Goal: Task Accomplishment & Management: Use online tool/utility

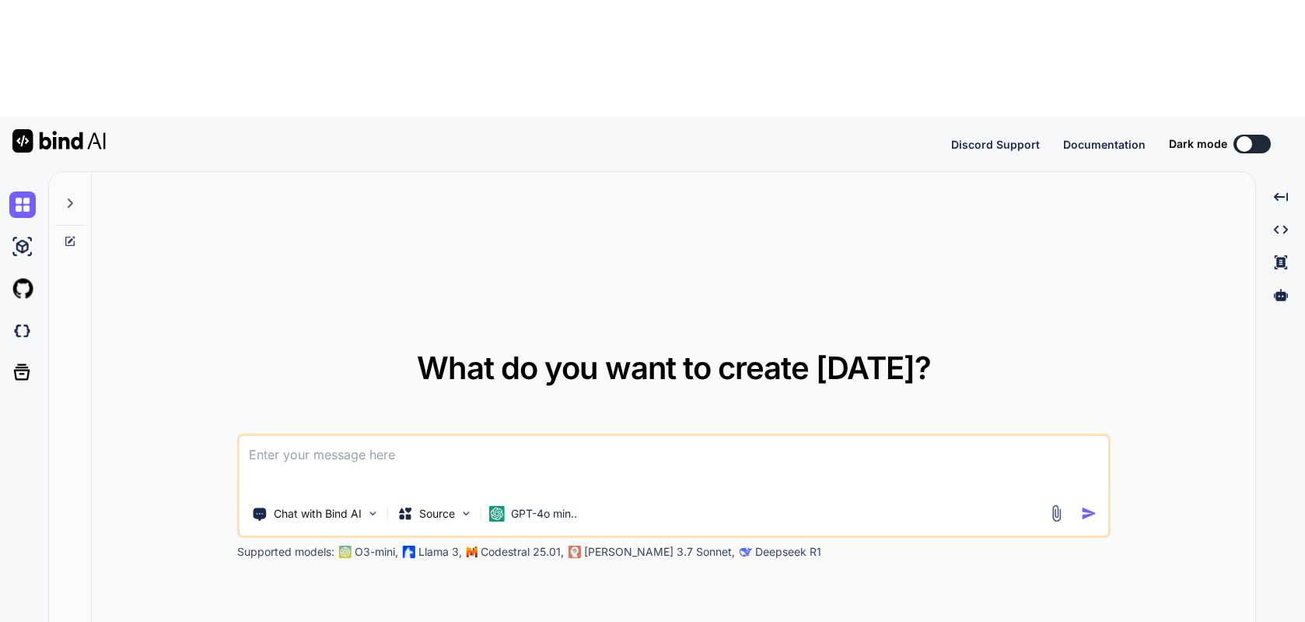
type textarea "x"
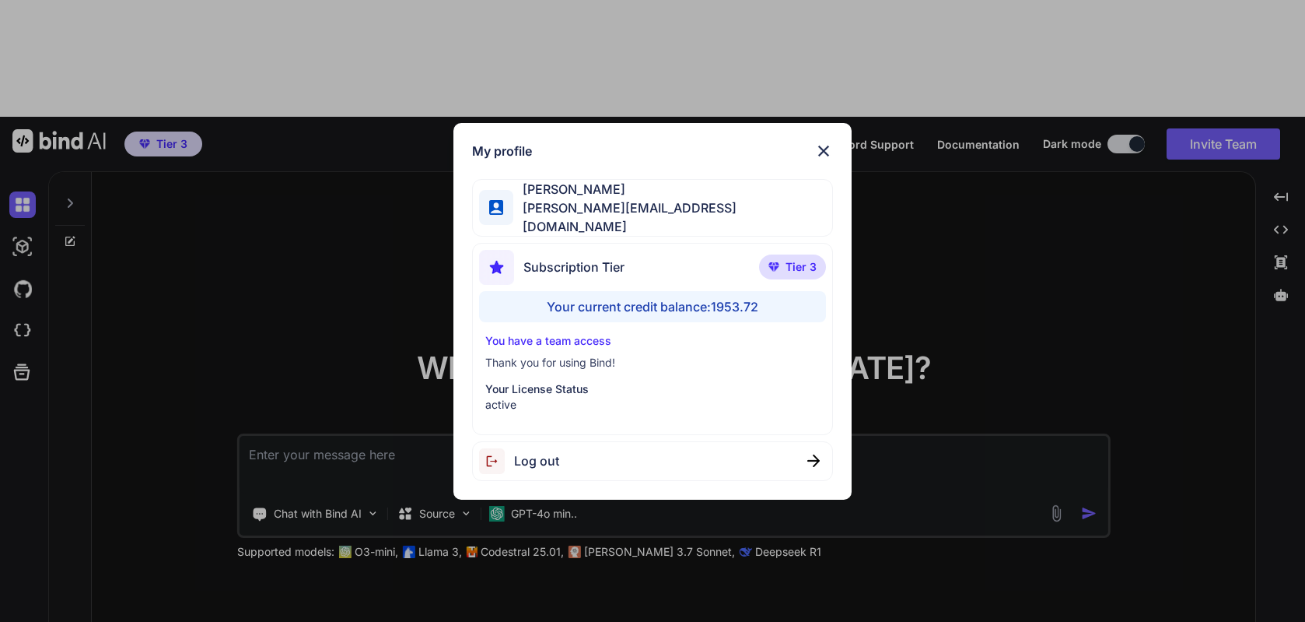
click at [538, 451] on span "Log out" at bounding box center [536, 460] width 45 height 19
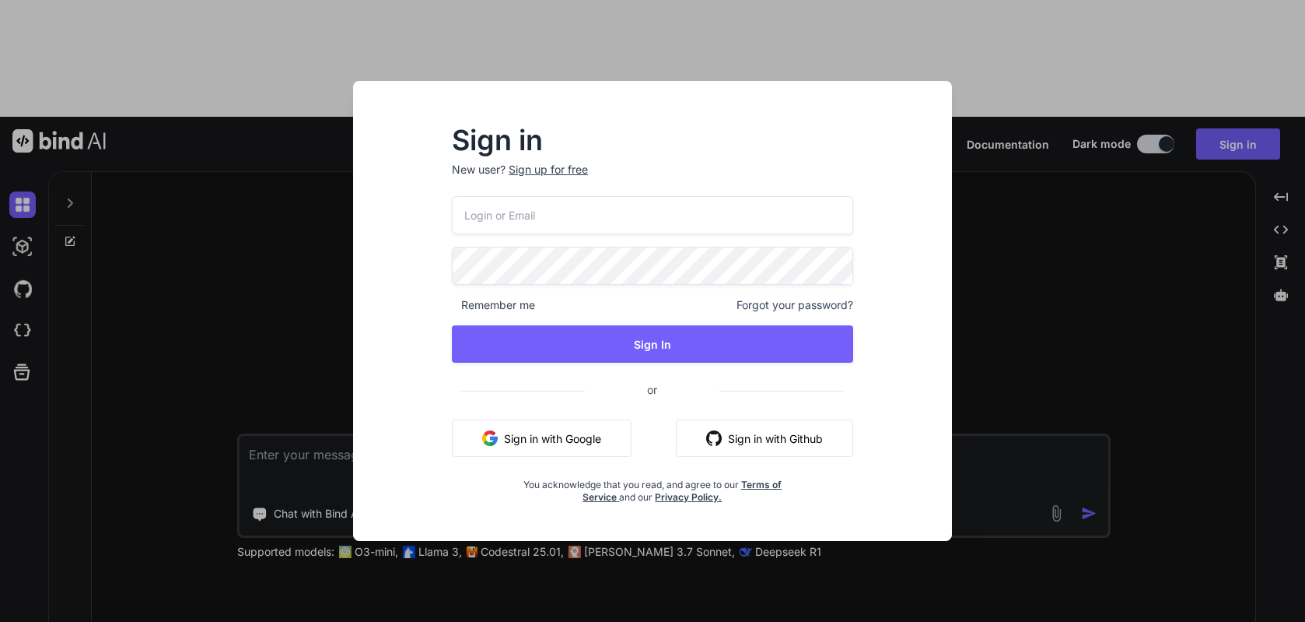
click at [527, 223] on input "email" at bounding box center [652, 215] width 401 height 38
paste input "[EMAIL_ADDRESS][DOMAIN_NAME]"
type input "[EMAIL_ADDRESS][DOMAIN_NAME]"
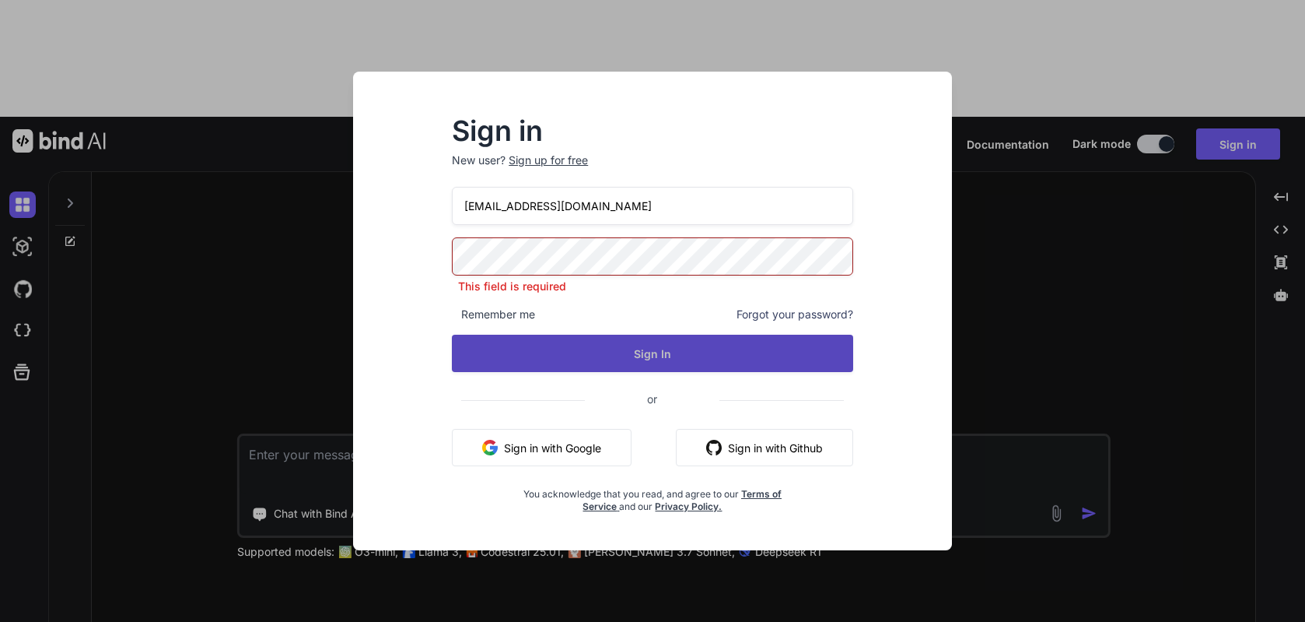
click at [617, 361] on button "Sign In" at bounding box center [652, 353] width 401 height 37
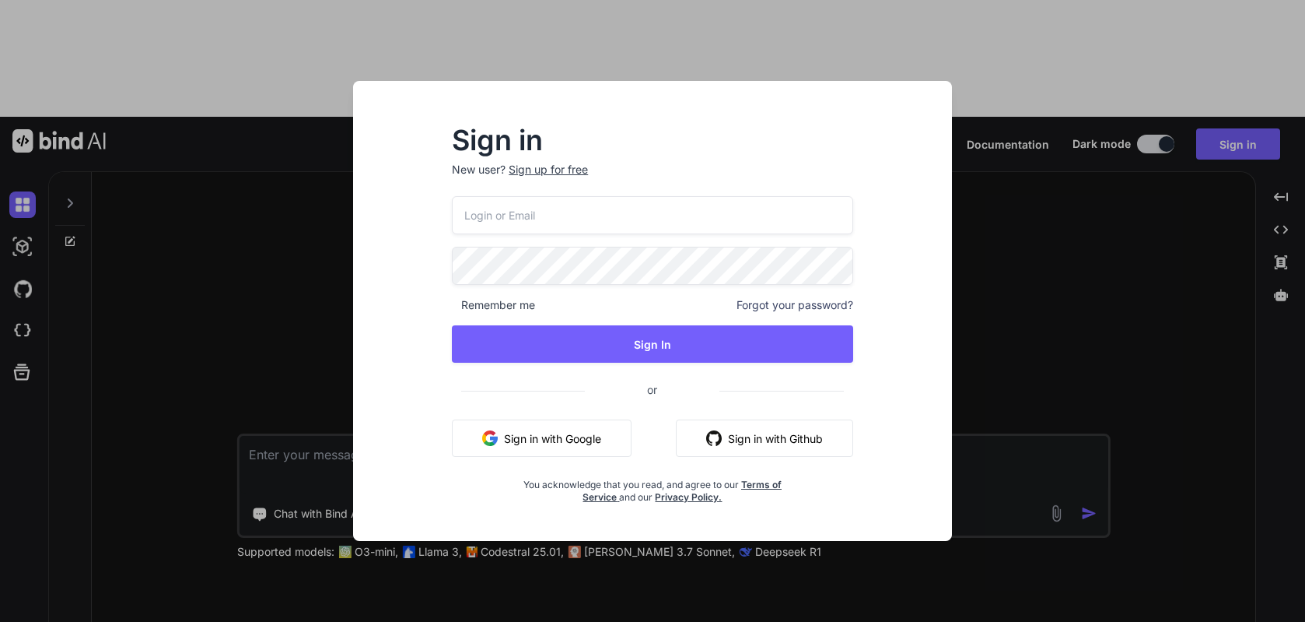
click at [672, 229] on input "email" at bounding box center [652, 215] width 401 height 38
paste input "[EMAIL_ADDRESS][DOMAIN_NAME]"
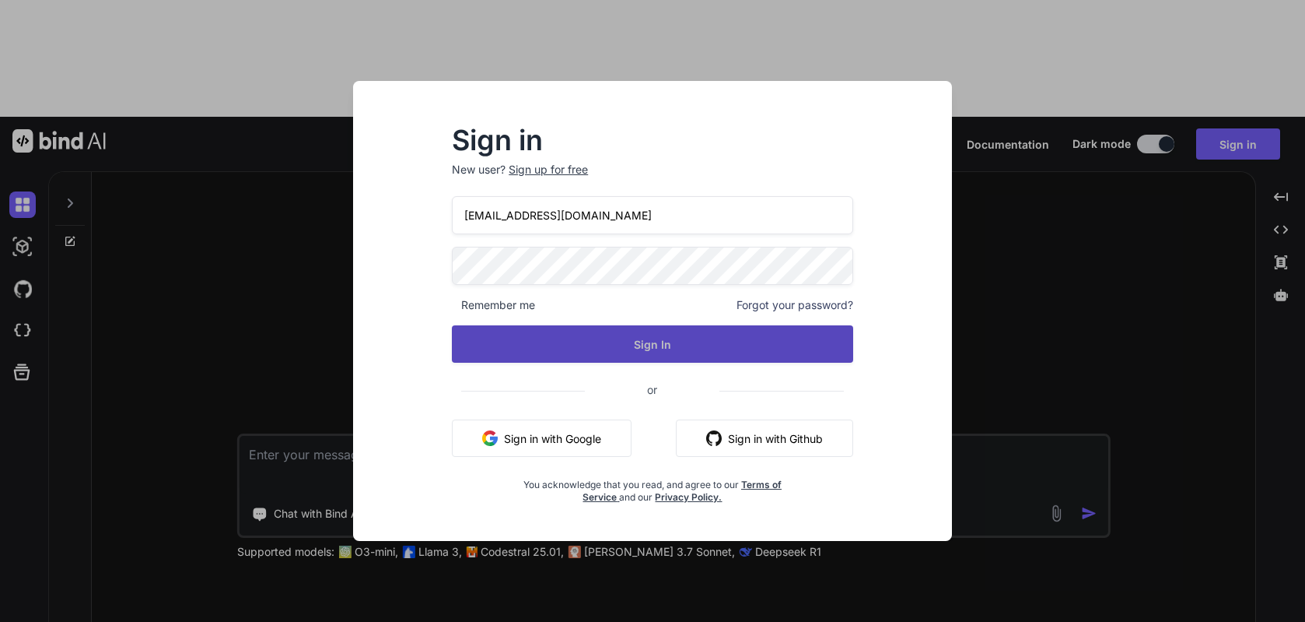
type input "[EMAIL_ADDRESS][DOMAIN_NAME]"
click at [648, 349] on button "Sign In" at bounding box center [652, 343] width 401 height 37
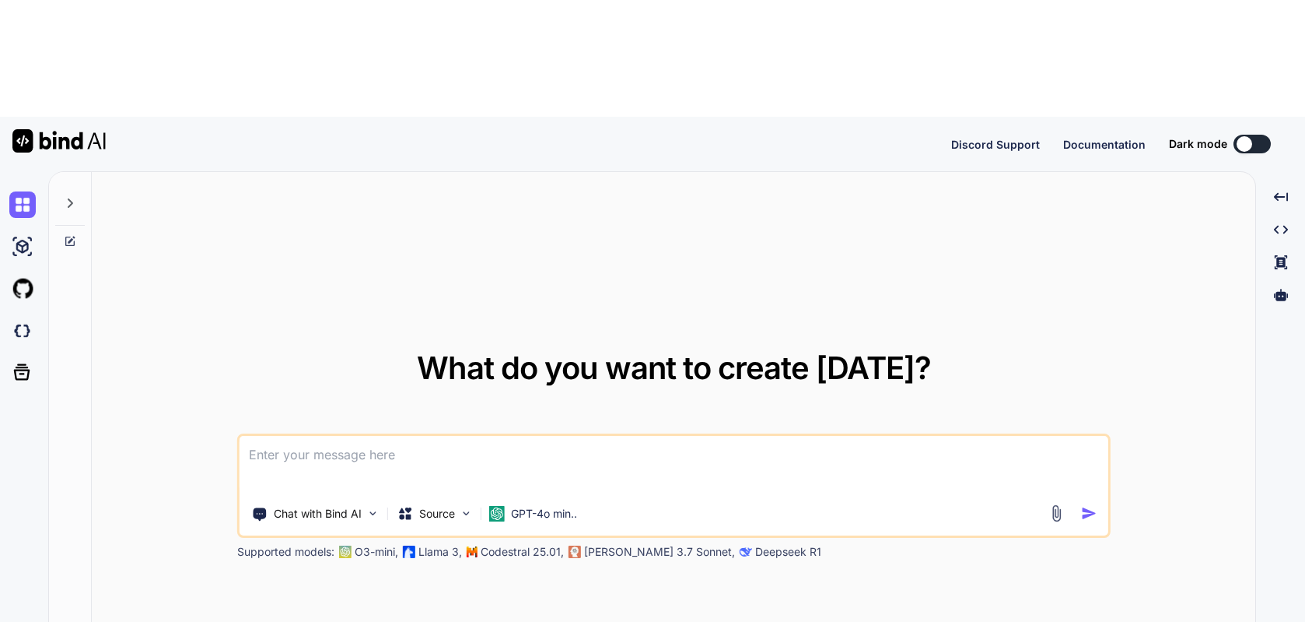
type textarea "x"
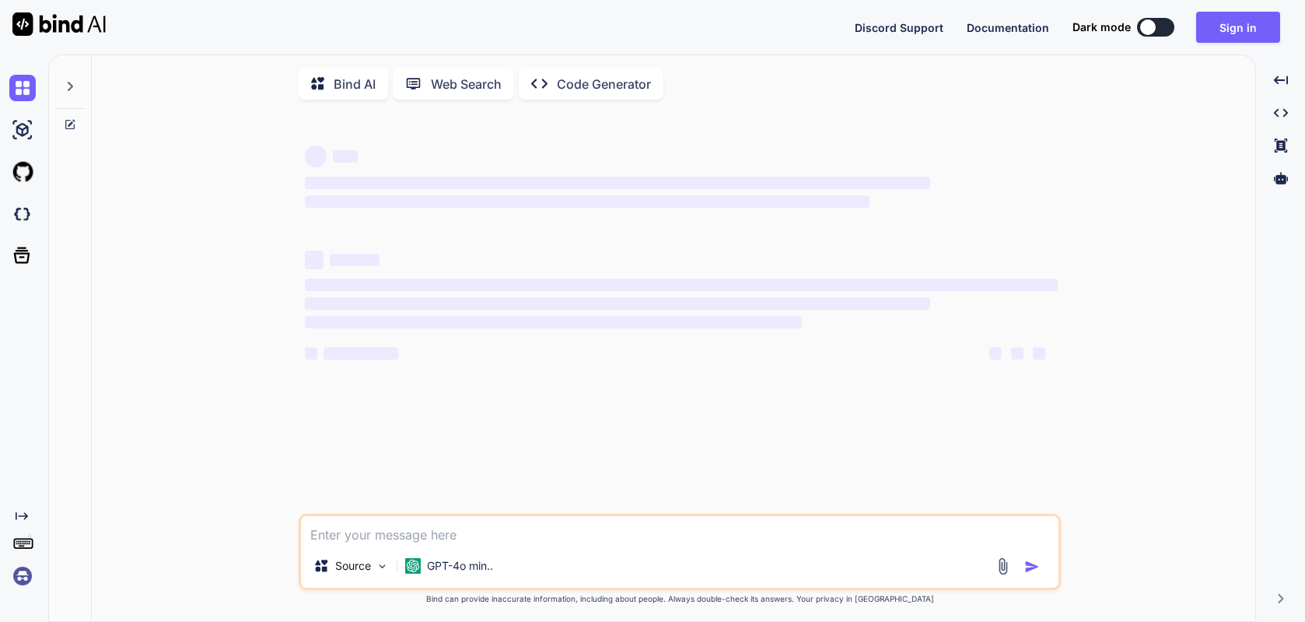
type textarea "x"
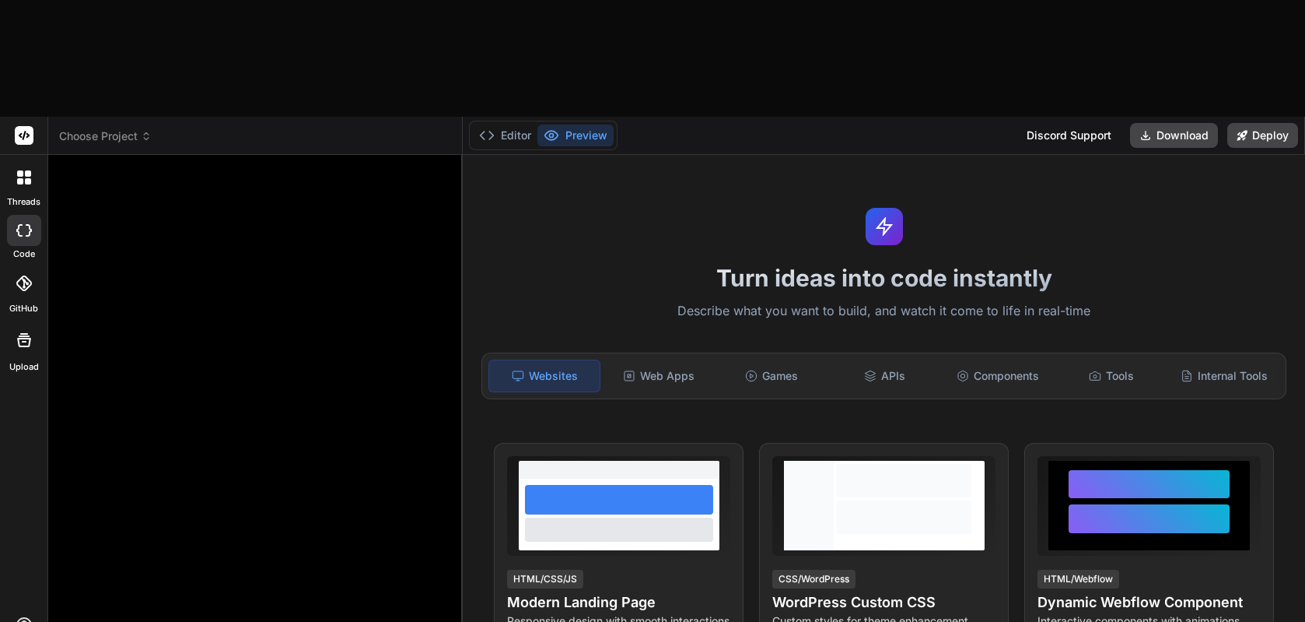
type textarea "x"
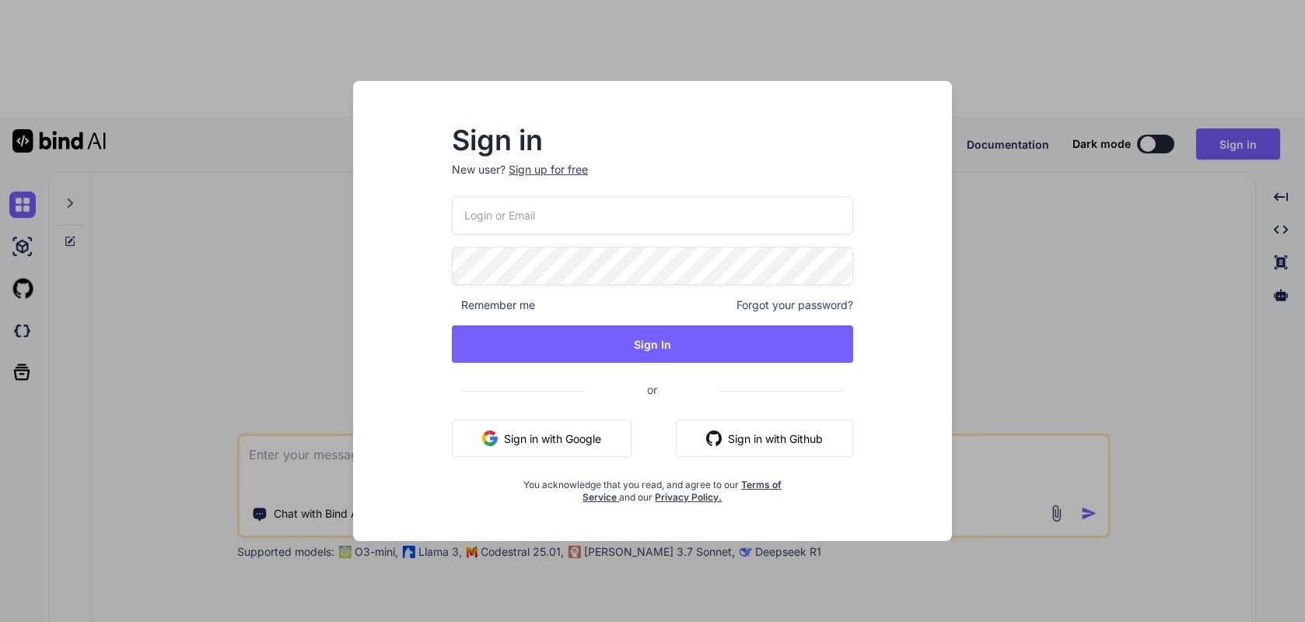
click at [514, 230] on input "email" at bounding box center [652, 215] width 401 height 38
paste input "jeffnewt@gmail.com"
type input "jeffnewt@gmail.com"
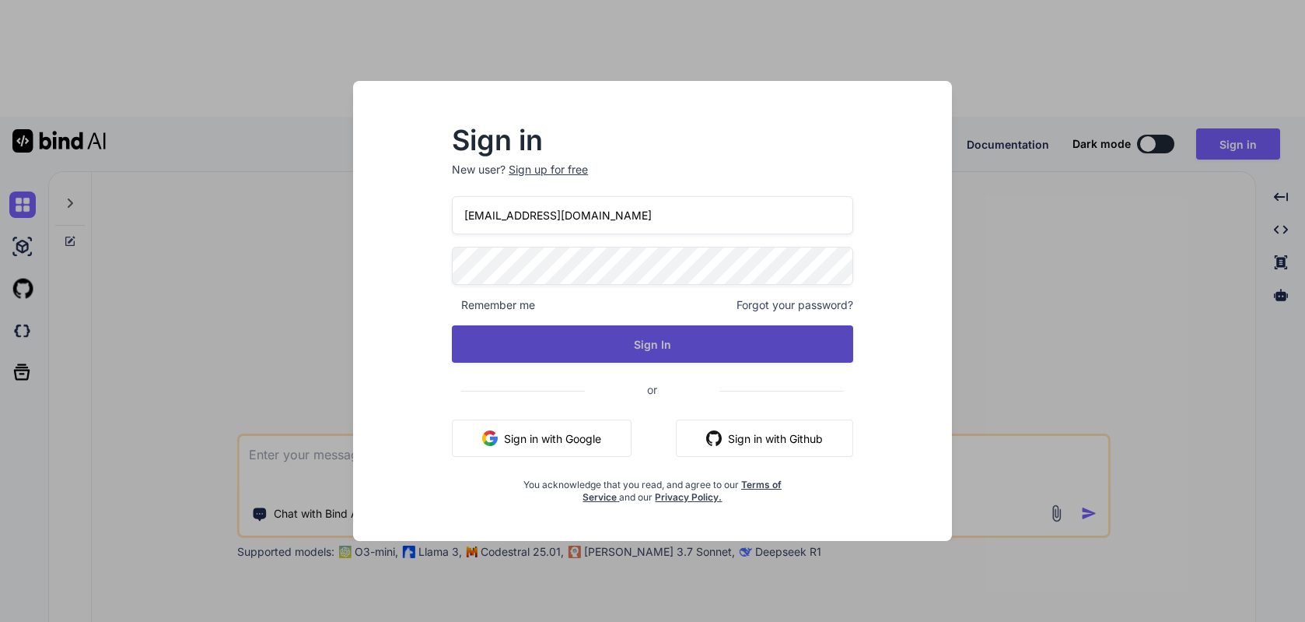
click at [636, 339] on button "Sign In" at bounding box center [652, 343] width 401 height 37
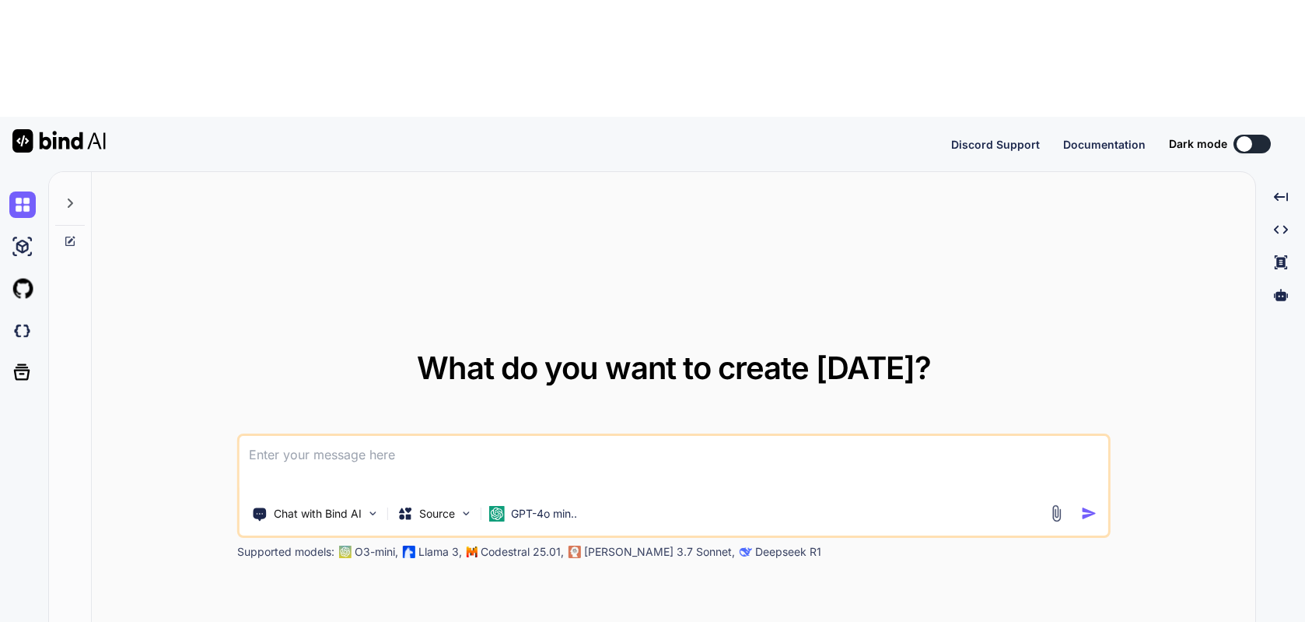
type textarea "x"
